Goal: Find contact information: Find contact information

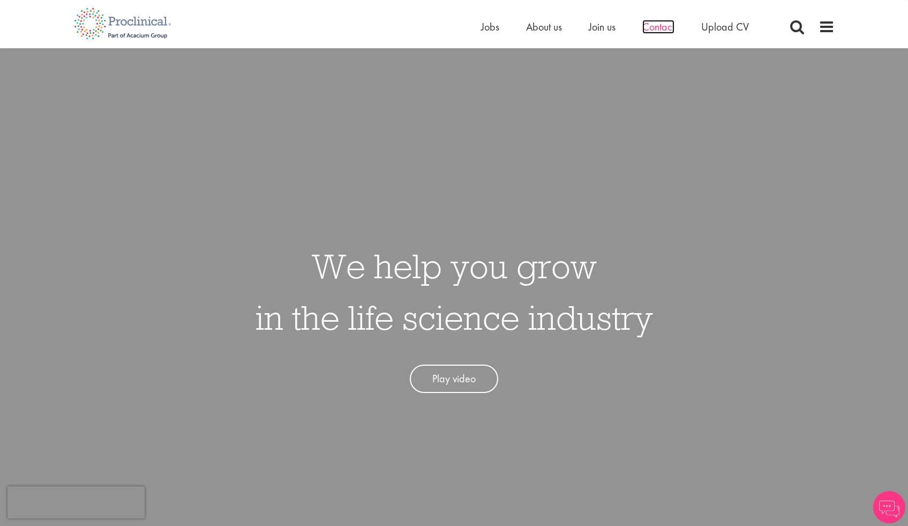
click at [650, 28] on span "Contact" at bounding box center [658, 27] width 32 height 14
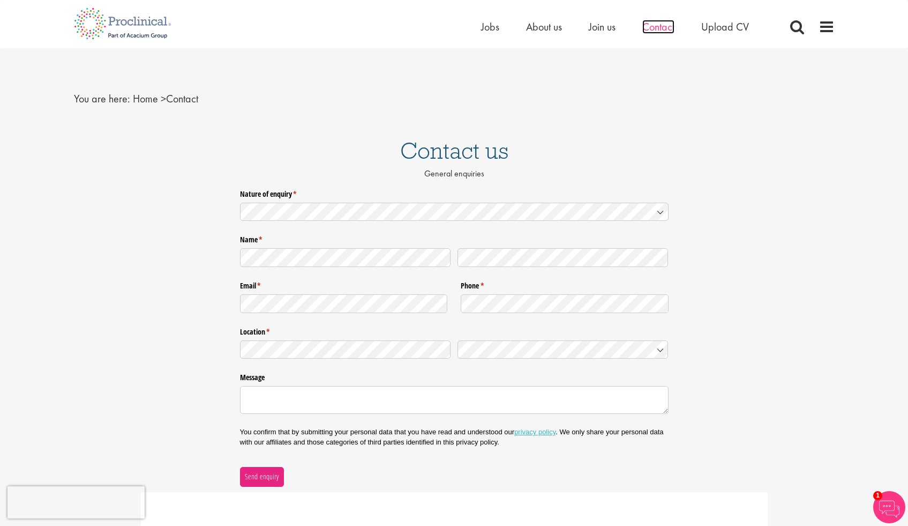
click at [662, 26] on span "Contact" at bounding box center [658, 27] width 32 height 14
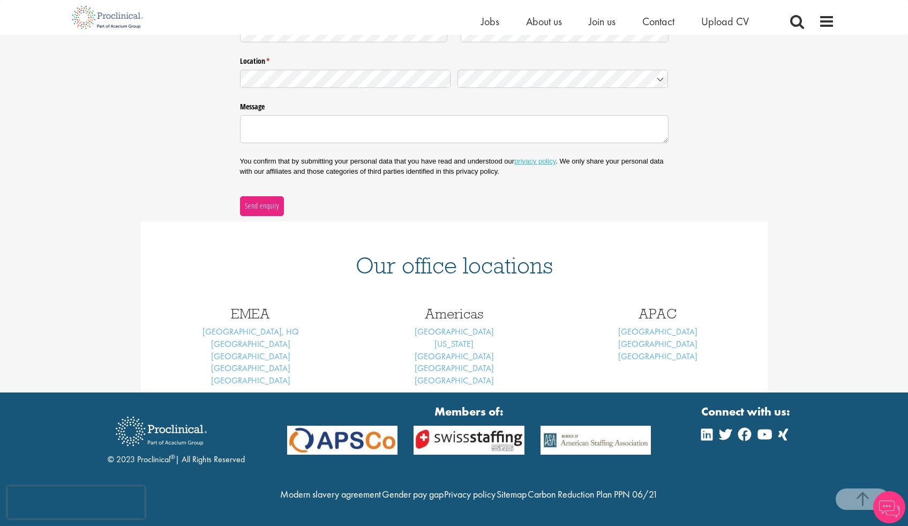
scroll to position [280, 0]
click at [823, 147] on div "Nature of enquiry * (required) Name * (required) Email * (required) Phone * (re…" at bounding box center [454, 64] width 908 height 301
click at [130, 80] on div "Nature of enquiry * (required) Name * (required) Email * (required) Phone * (re…" at bounding box center [454, 64] width 908 height 301
click at [112, 119] on div "Nature of enquiry * (required) Name * (required) Email * (required) Phone * (re…" at bounding box center [454, 64] width 908 height 301
click at [449, 403] on strong "Members of:" at bounding box center [469, 411] width 364 height 17
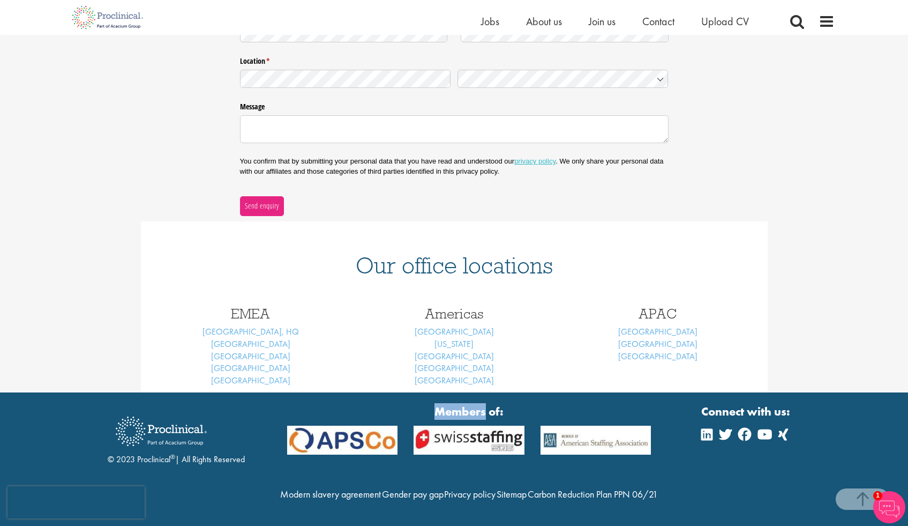
click at [449, 403] on strong "Members of:" at bounding box center [469, 411] width 364 height 17
click at [126, 246] on div "Our office locations EMEA London, HQ Basel Brussels Frankfurt Munich Americas B…" at bounding box center [454, 306] width 908 height 171
click at [251, 338] on link "[GEOGRAPHIC_DATA]" at bounding box center [250, 343] width 79 height 11
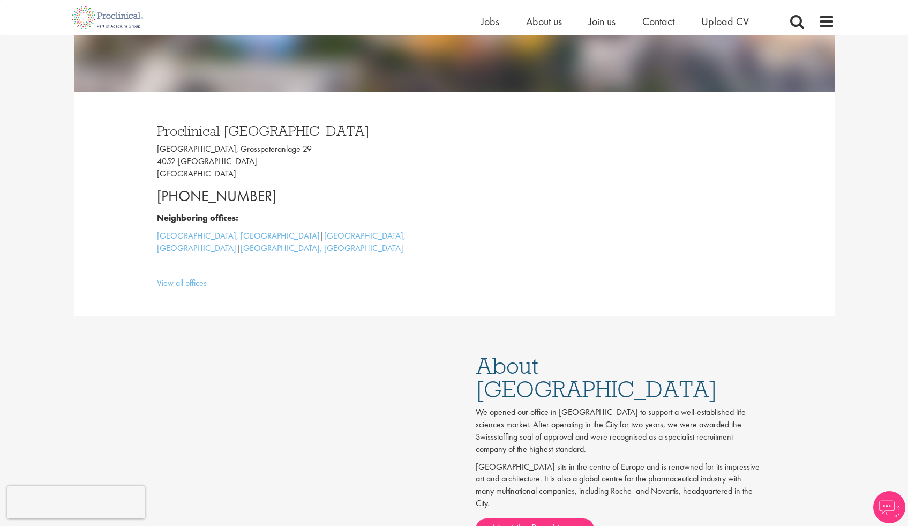
scroll to position [245, 0]
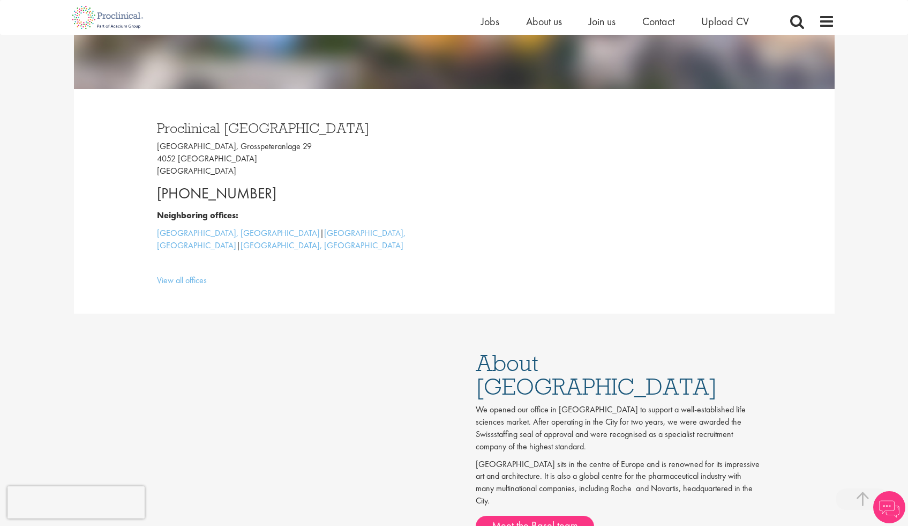
click at [175, 161] on p "[GEOGRAPHIC_DATA], [STREET_ADDRESS]" at bounding box center [301, 158] width 289 height 37
copy p "4052 Basel"
click at [152, 188] on div "Proclinical Switzerland Grosspeter Tower, Grosspeteranlage 29 4052 Basel Switze…" at bounding box center [301, 201] width 305 height 182
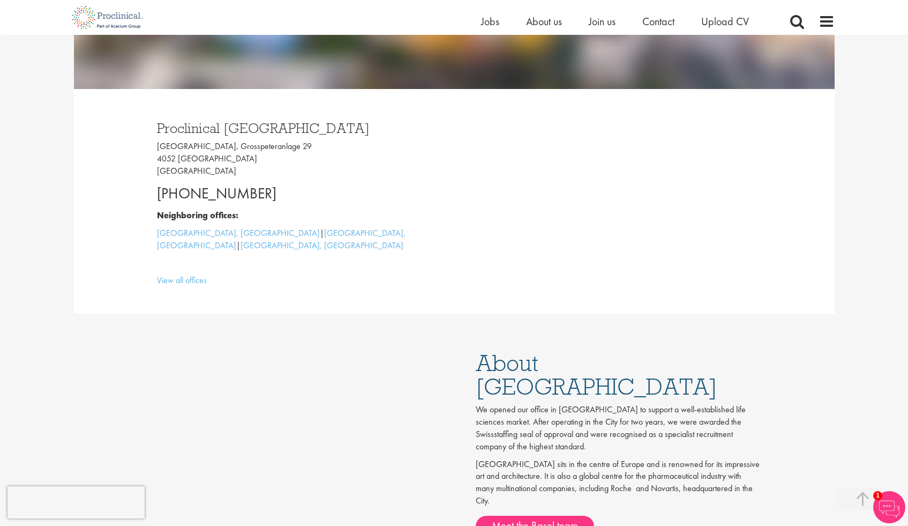
copy p "+41 61 508 7070"
drag, startPoint x: 157, startPoint y: 195, endPoint x: 354, endPoint y: 196, distance: 196.7
click at [354, 196] on p "+41 61 508 7070" at bounding box center [301, 193] width 289 height 21
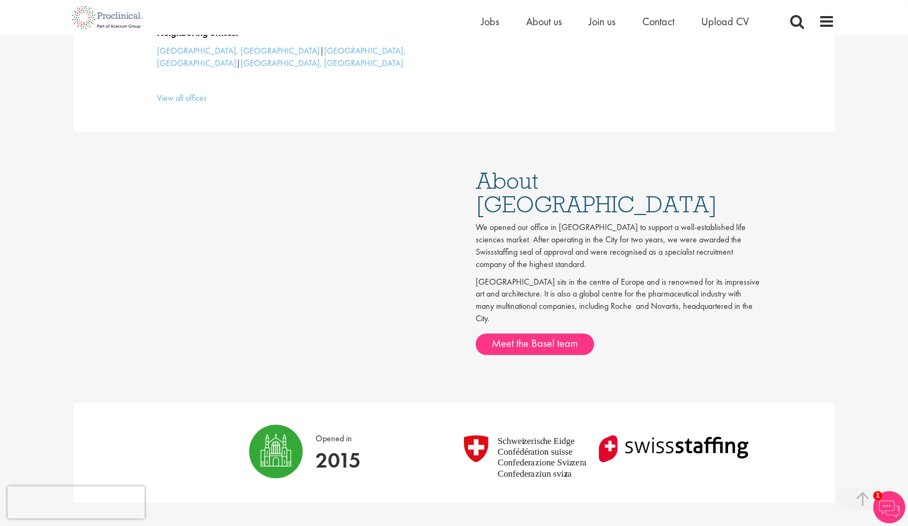
scroll to position [607, 0]
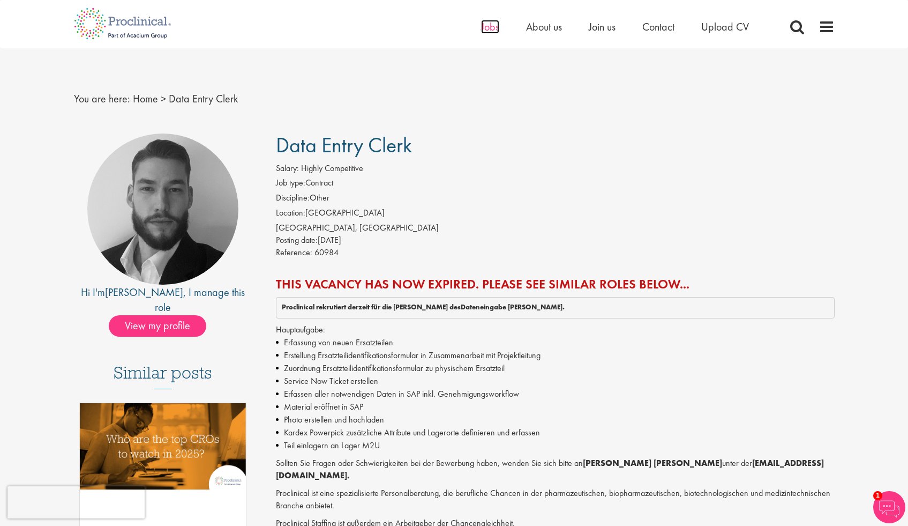
click at [492, 30] on span "Jobs" at bounding box center [490, 27] width 18 height 14
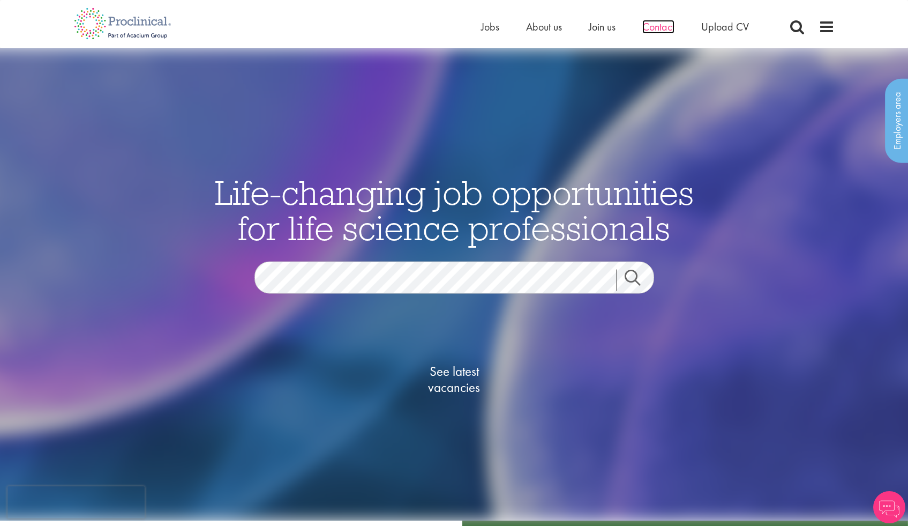
click at [656, 25] on span "Contact" at bounding box center [658, 27] width 32 height 14
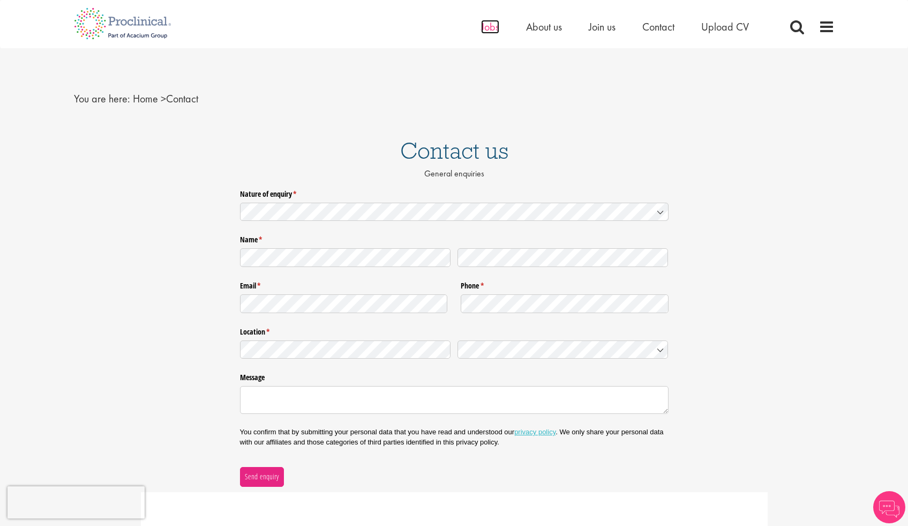
click at [492, 25] on span "Jobs" at bounding box center [490, 27] width 18 height 14
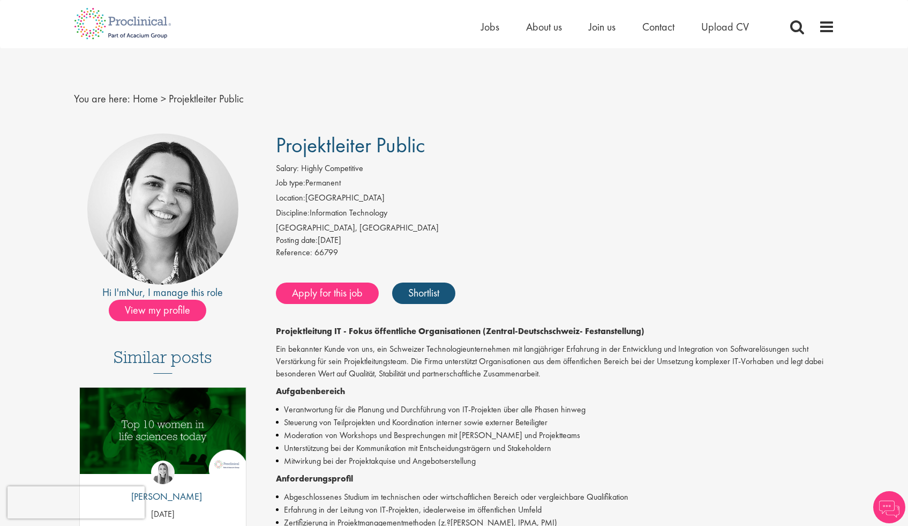
click at [293, 143] on span "Projektleiter Public" at bounding box center [351, 144] width 150 height 27
copy div "Projektleiter Public"
click at [506, 227] on div "[GEOGRAPHIC_DATA], [GEOGRAPHIC_DATA]" at bounding box center [555, 228] width 559 height 12
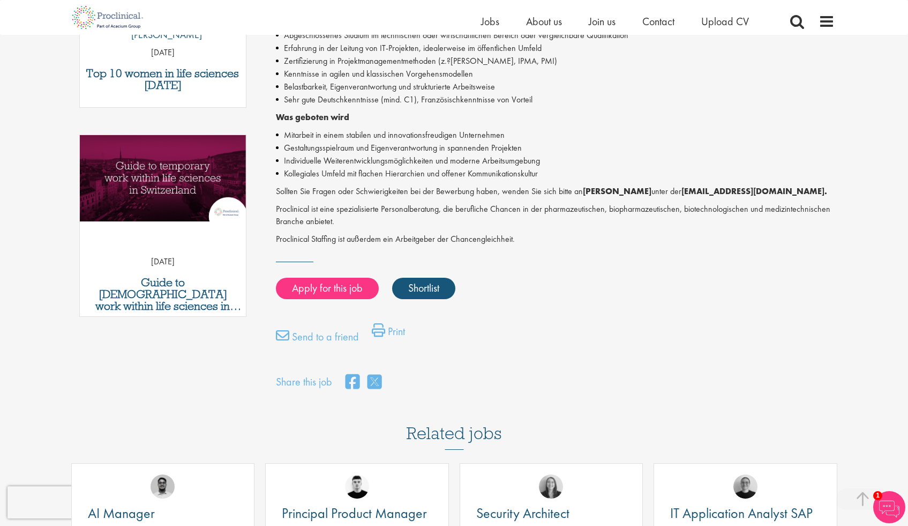
scroll to position [474, 0]
